Goal: Information Seeking & Learning: Understand process/instructions

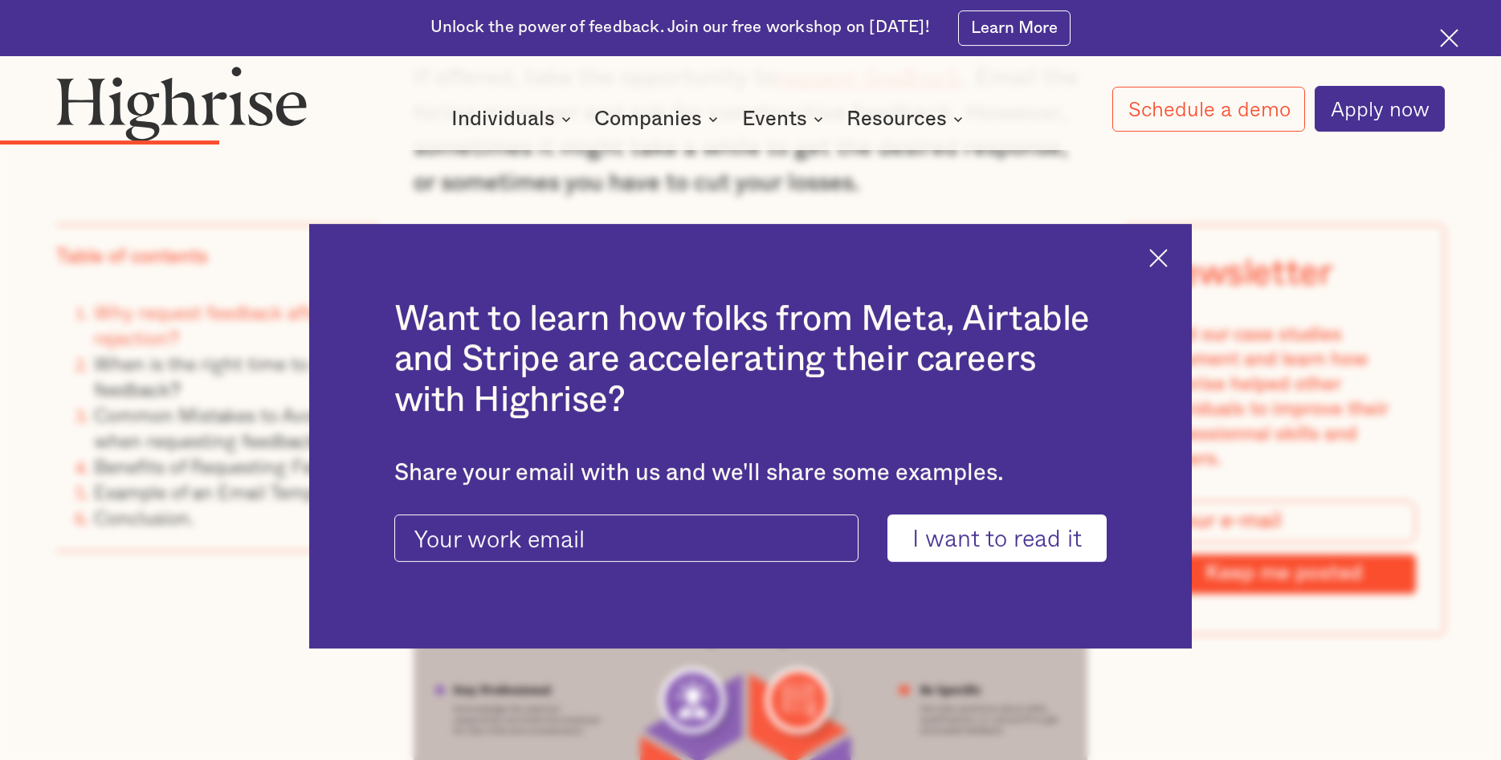
scroll to position [2703, 0]
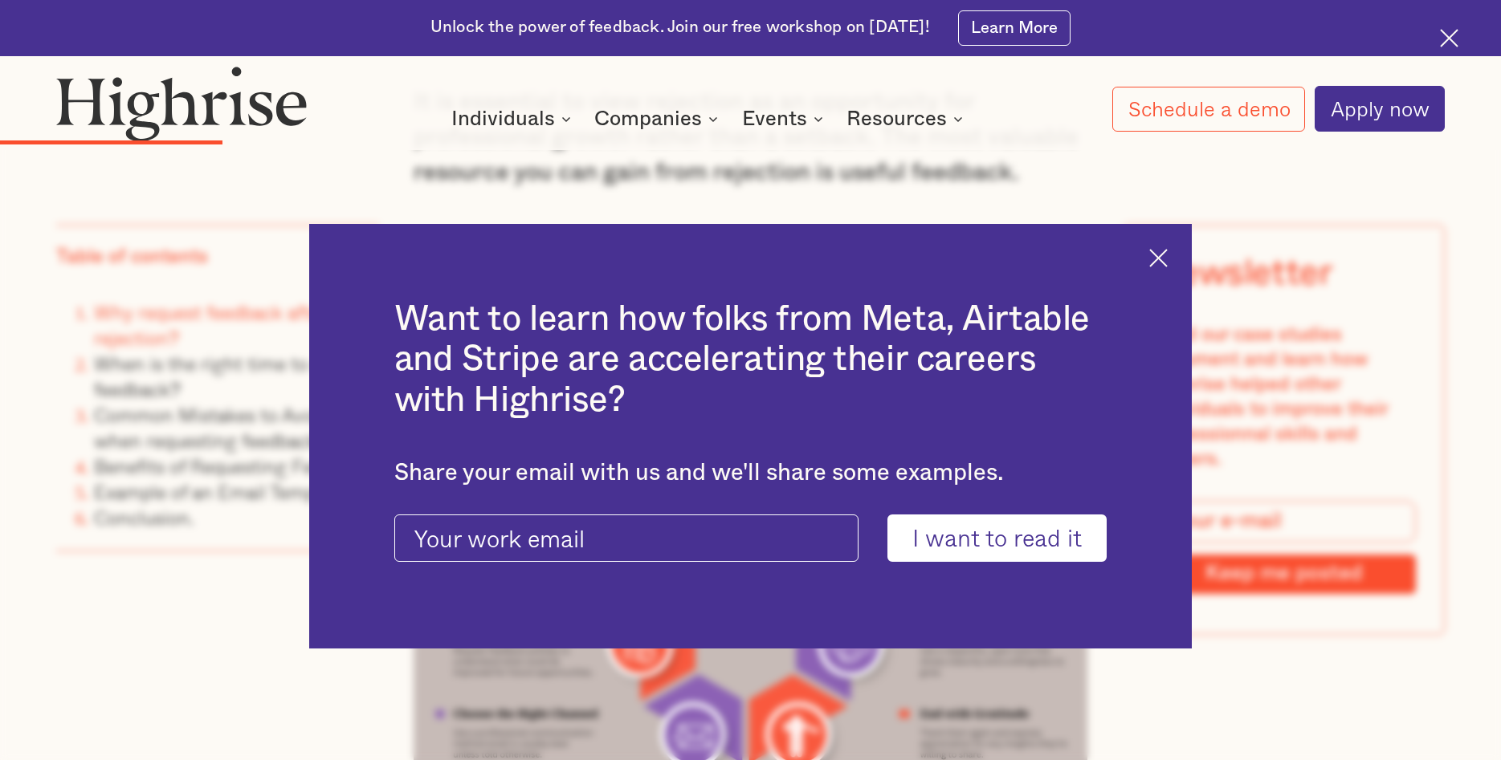
click at [1176, 259] on div "Want to learn how folks from Meta, Airtable and Stripe are accelerating their c…" at bounding box center [750, 436] width 882 height 425
click at [1169, 247] on div "Want to learn how folks from Meta, Airtable and Stripe are accelerating their c…" at bounding box center [750, 436] width 882 height 425
click at [1164, 255] on img at bounding box center [1158, 258] width 18 height 18
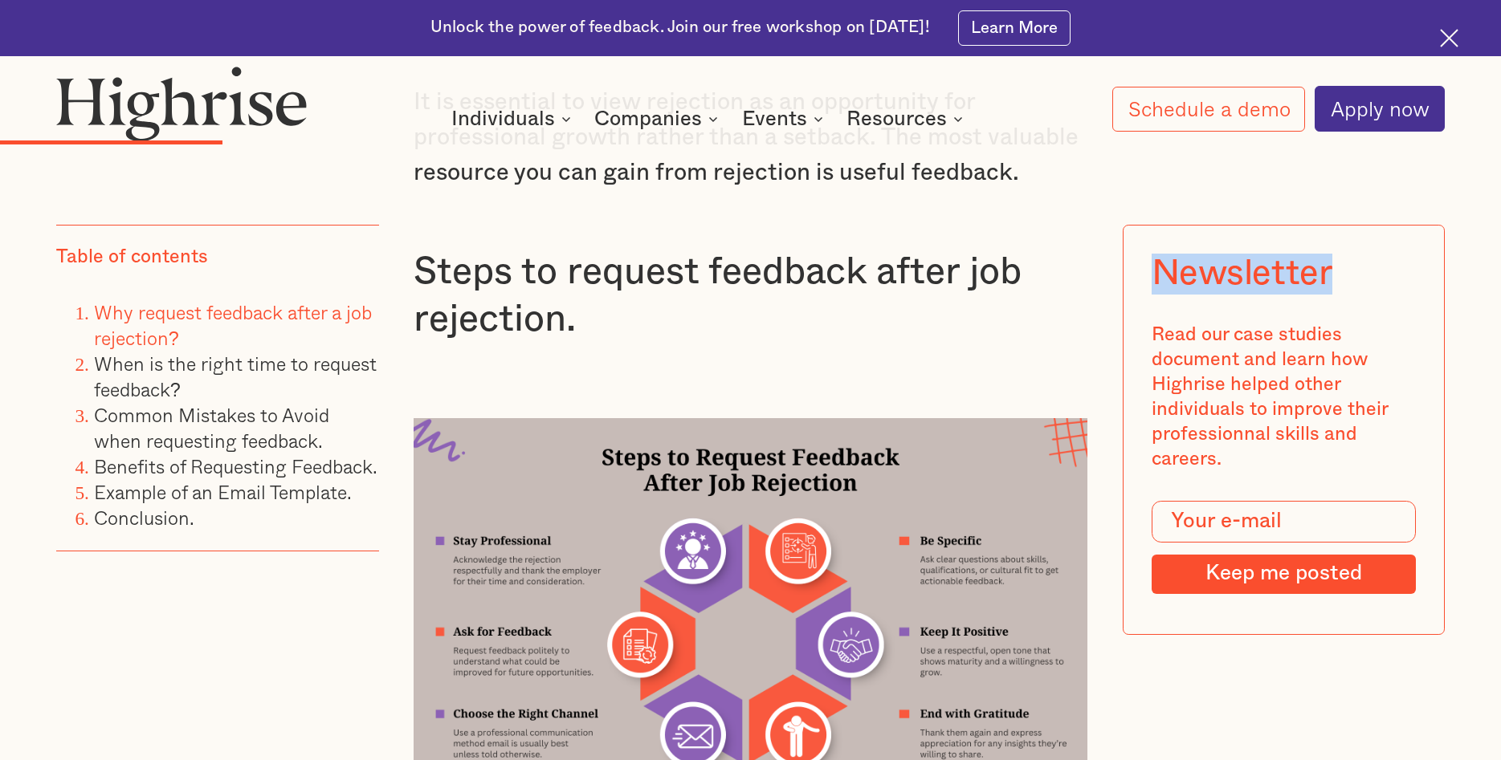
click at [1163, 255] on div "Newsletter" at bounding box center [1241, 274] width 181 height 41
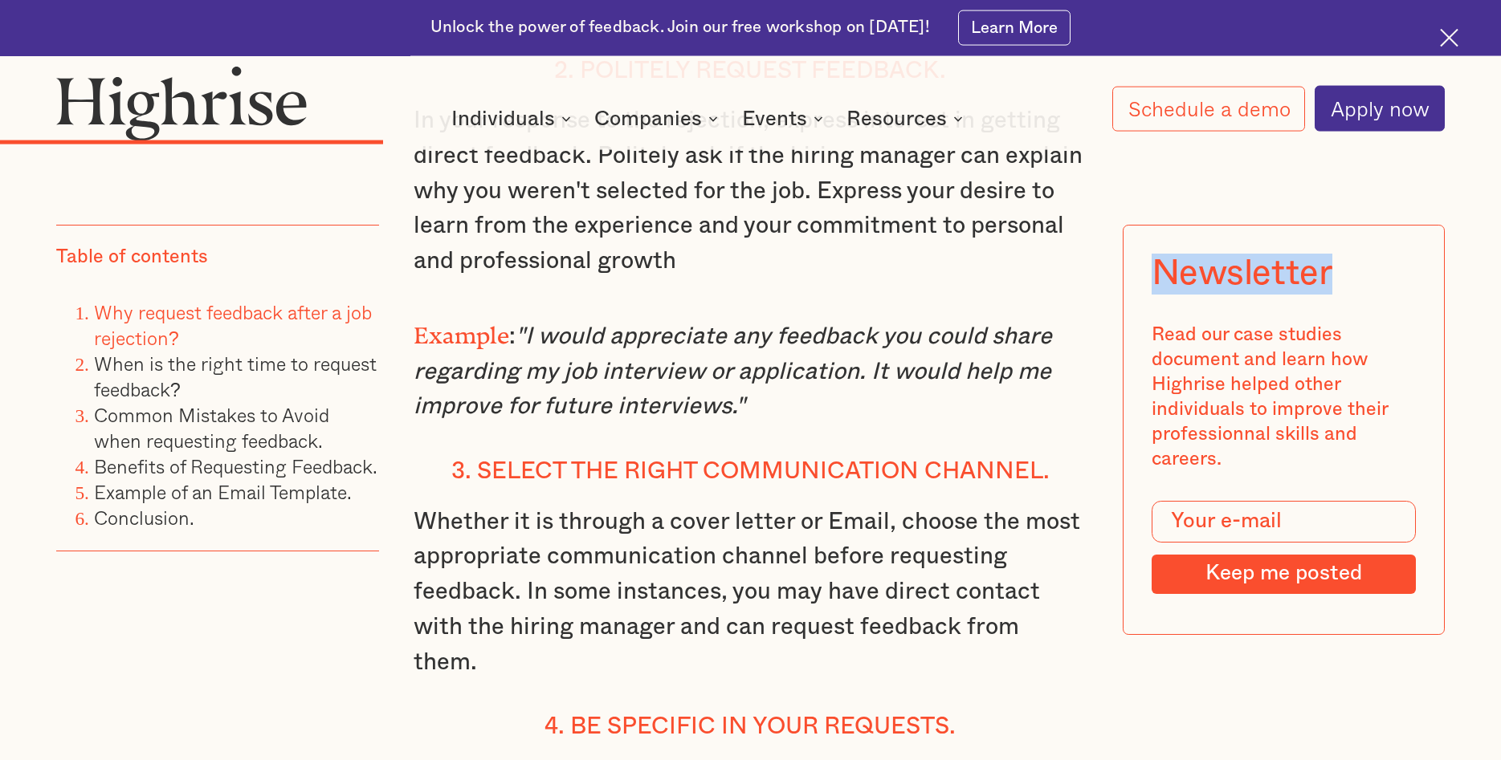
scroll to position [3932, 0]
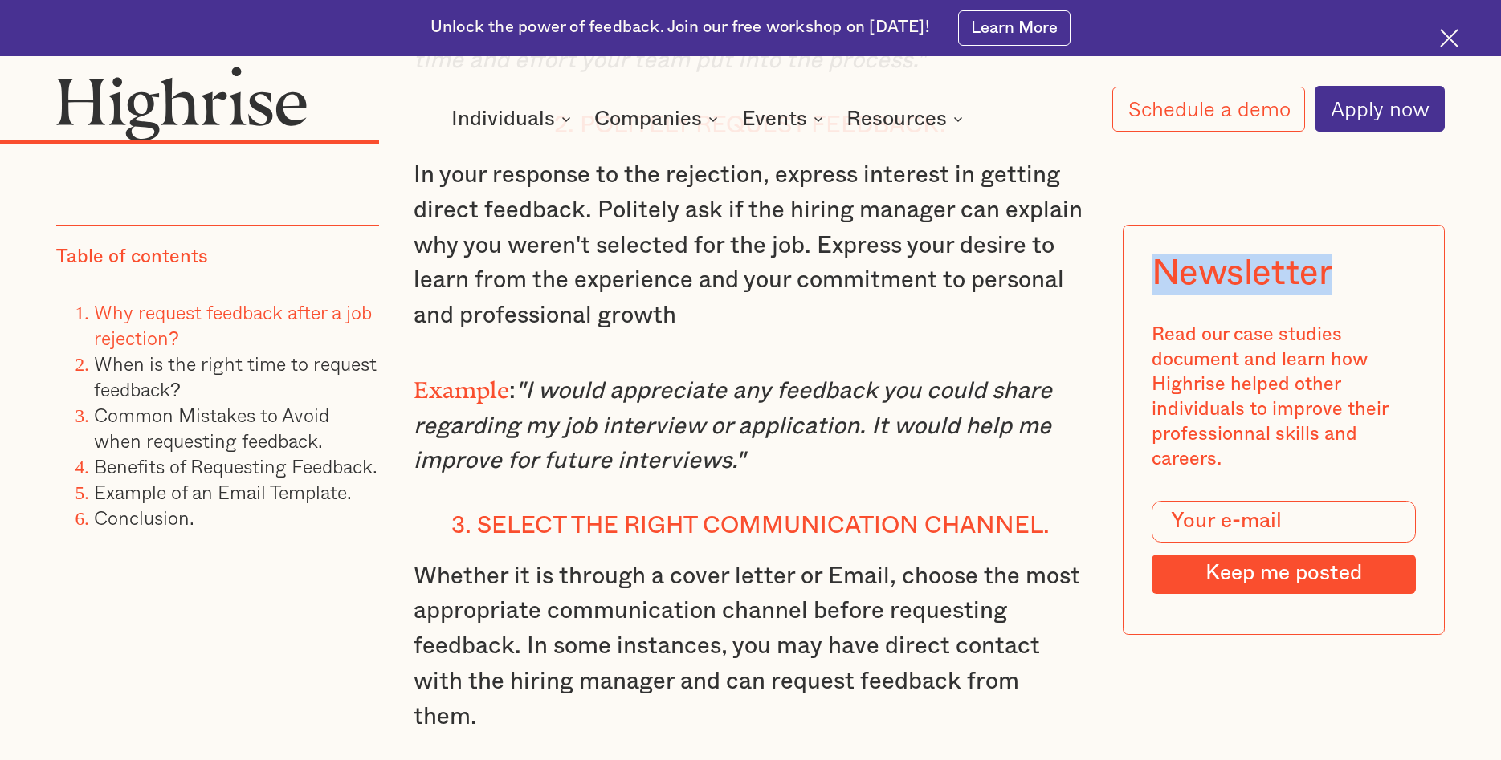
drag, startPoint x: 536, startPoint y: 357, endPoint x: 750, endPoint y: 428, distance: 225.8
click at [750, 428] on p "Example : "I would appreciate any feedback you could share regarding my job int…" at bounding box center [751, 423] width 675 height 112
click at [544, 379] on em ""I would appreciate any feedback you could share regarding my job interview or …" at bounding box center [733, 426] width 638 height 95
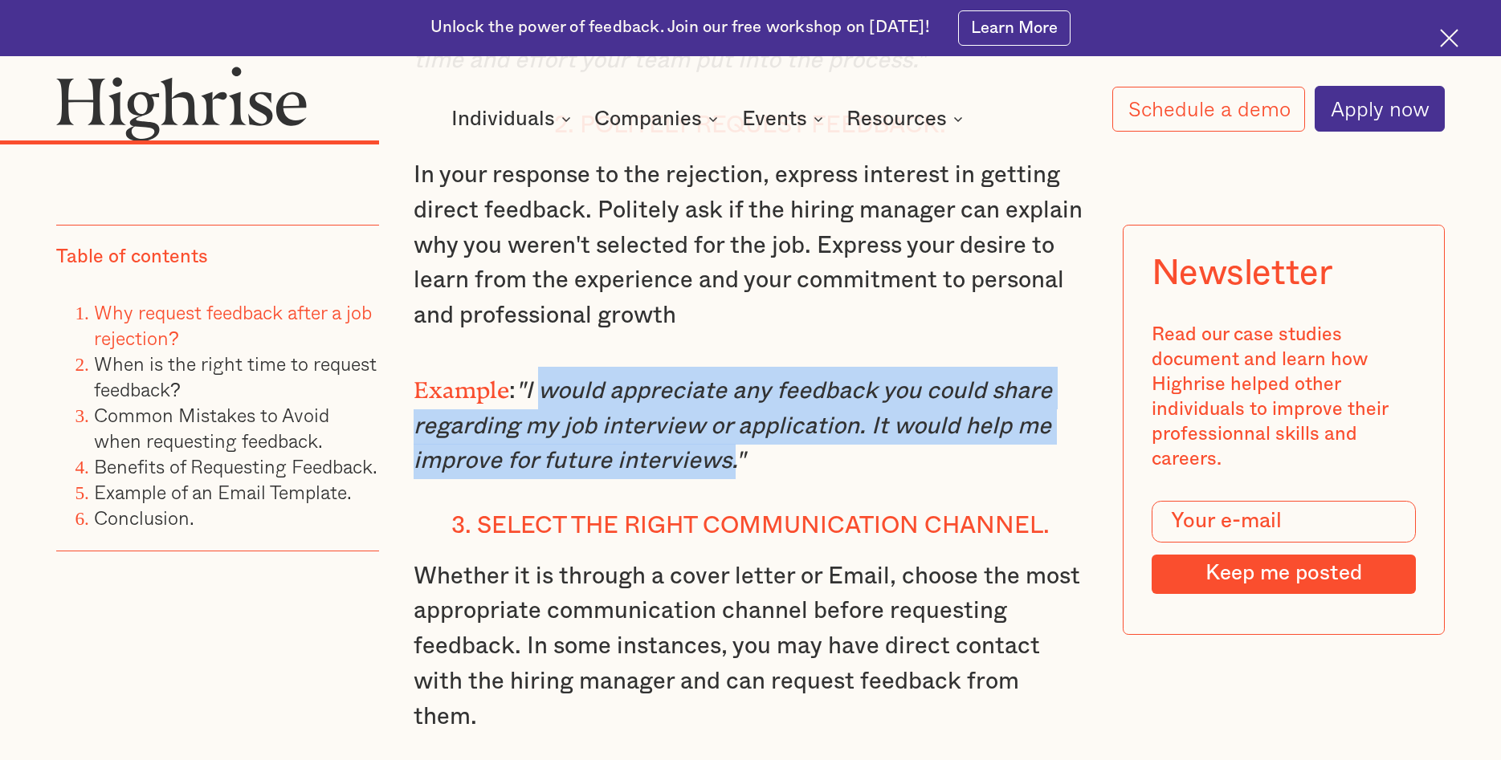
drag, startPoint x: 536, startPoint y: 357, endPoint x: 728, endPoint y: 424, distance: 203.4
click at [728, 424] on em ""I would appreciate any feedback you could share regarding my job interview or …" at bounding box center [733, 426] width 638 height 95
copy em "would appreciate any feedback you could share regarding my job interview or app…"
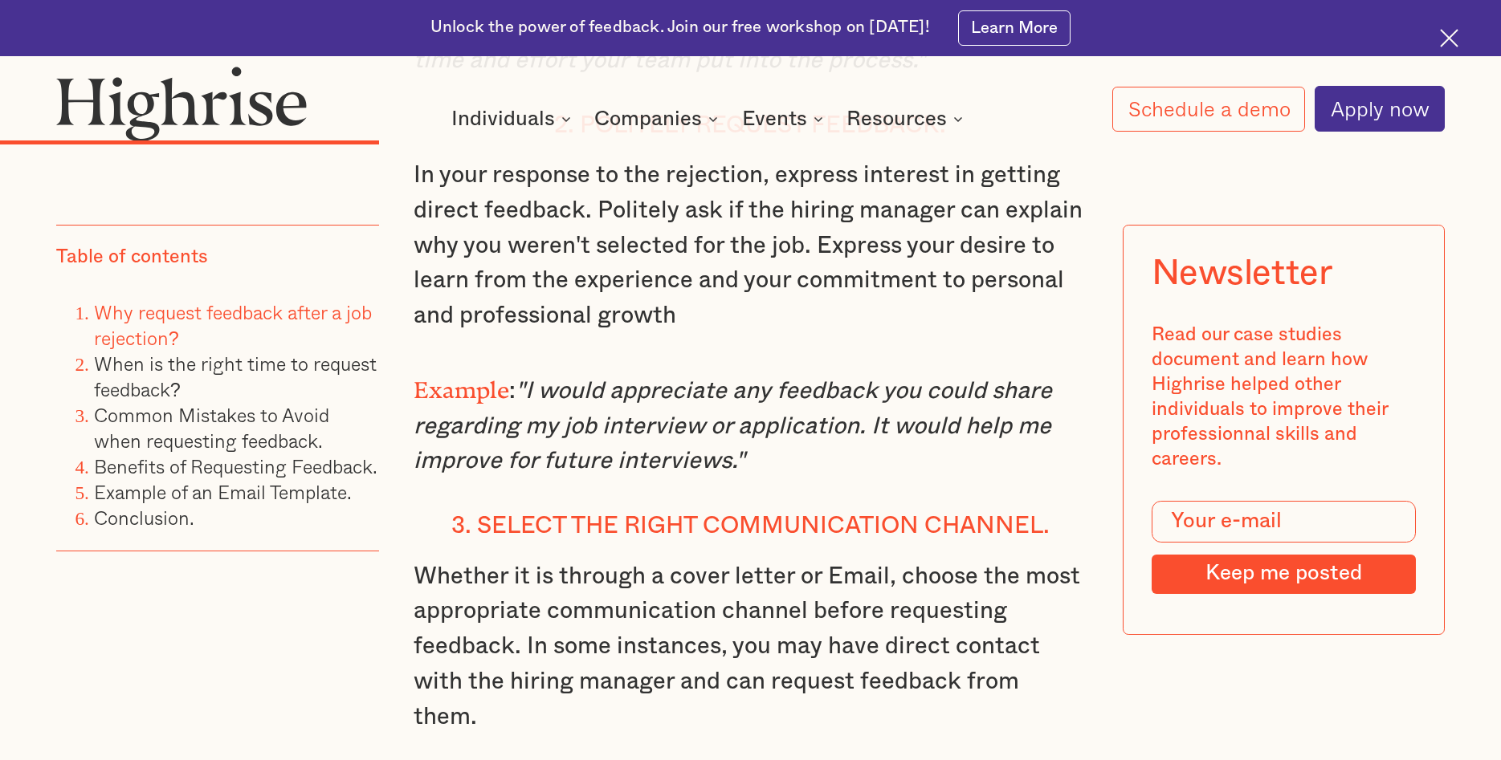
click at [194, 648] on div "Table of contents Why request feedback after a job rejection? When is the right…" at bounding box center [217, 459] width 323 height 469
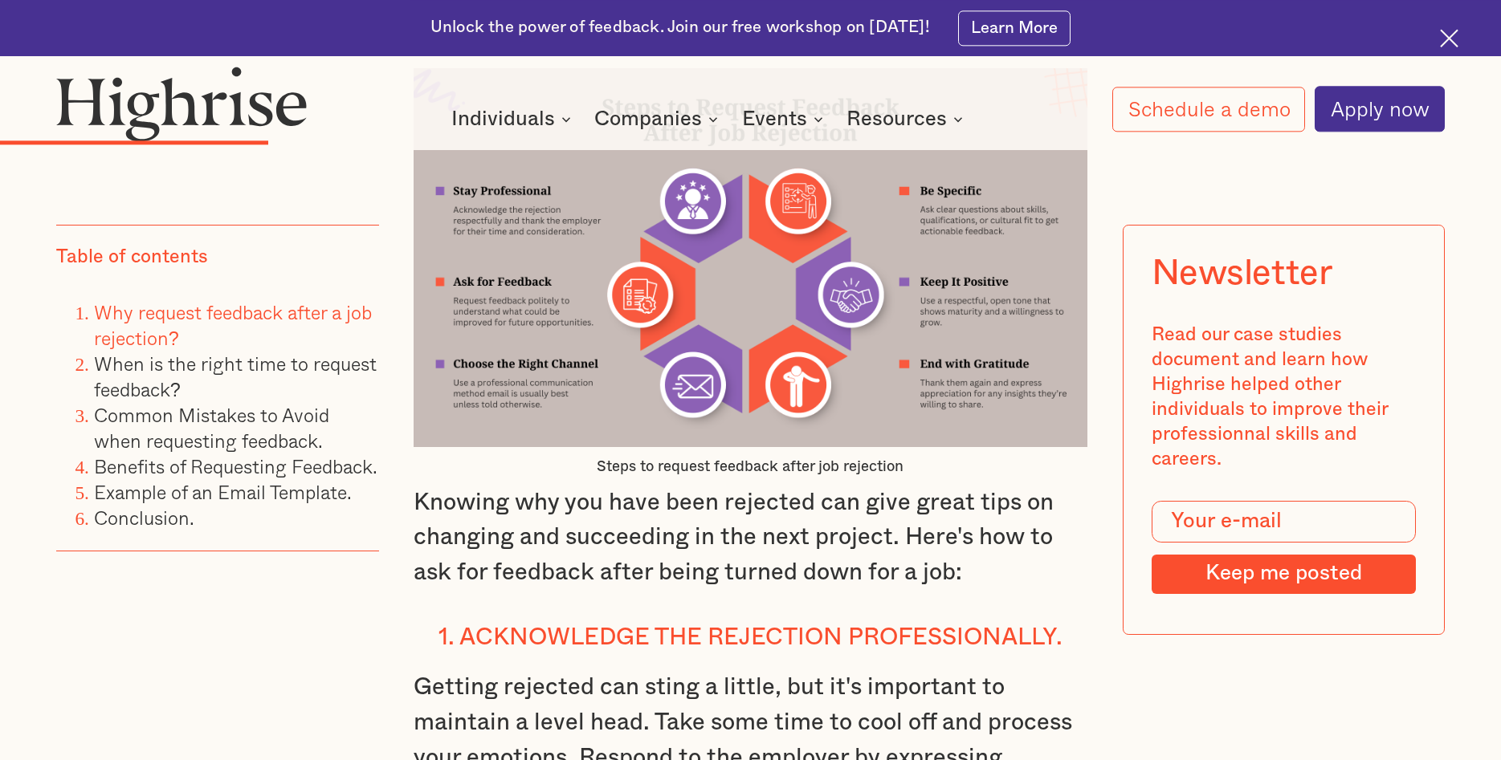
scroll to position [3031, 0]
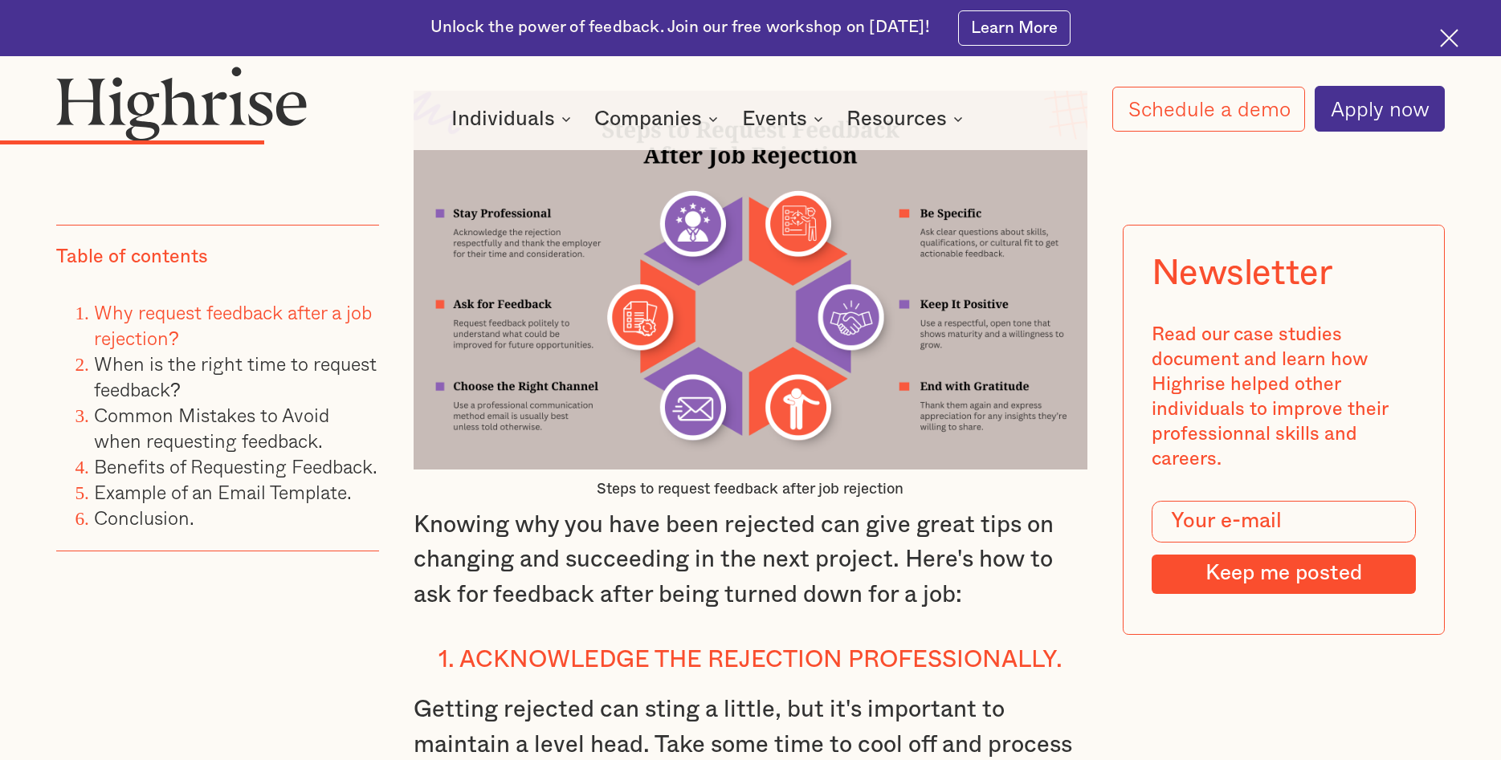
click at [263, 623] on div "Table of contents Why request feedback after a job rejection? When is the right…" at bounding box center [217, 459] width 323 height 469
